Goal: Entertainment & Leisure: Consume media (video, audio)

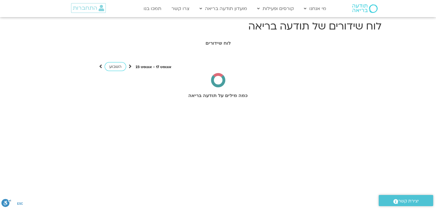
click at [101, 4] on link "התחברות" at bounding box center [88, 8] width 35 height 10
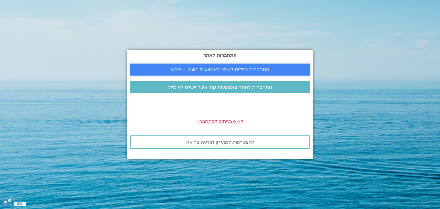
click at [223, 73] on link "התחברות מיידית לאתר באמצעות חשבון GMAIL" at bounding box center [220, 70] width 181 height 12
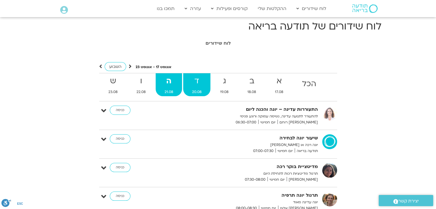
click at [199, 83] on strong "ד" at bounding box center [196, 81] width 27 height 13
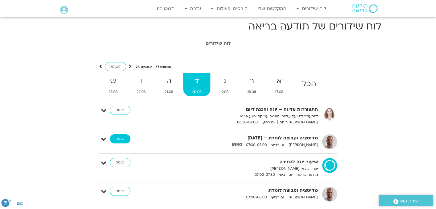
click at [118, 140] on link "כניסה" at bounding box center [120, 138] width 21 height 9
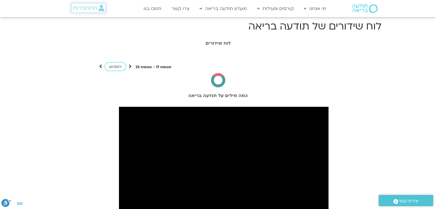
click at [94, 7] on span "התחברות" at bounding box center [85, 8] width 24 height 6
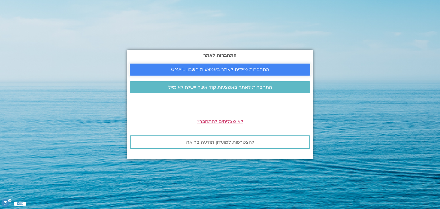
click at [188, 66] on link "התחברות מיידית לאתר באמצעות חשבון GMAIL" at bounding box center [220, 70] width 181 height 12
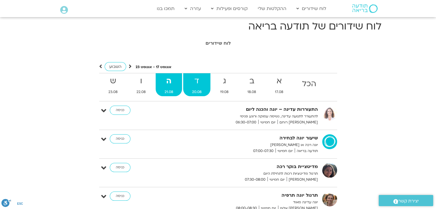
click at [201, 89] on span "20.08" at bounding box center [196, 92] width 27 height 6
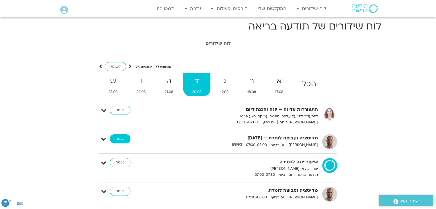
click at [120, 141] on link "כניסה" at bounding box center [120, 138] width 21 height 9
